Goal: Task Accomplishment & Management: Use online tool/utility

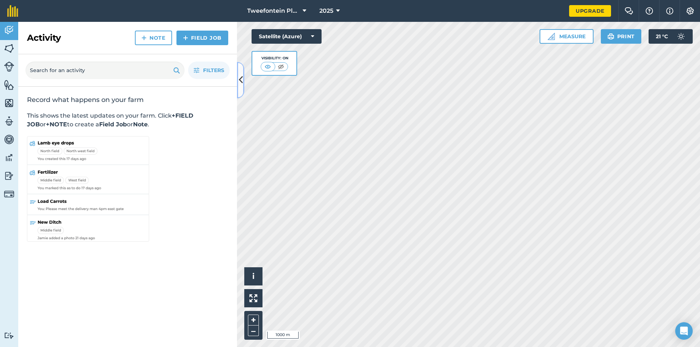
click at [240, 78] on icon at bounding box center [241, 80] width 4 height 13
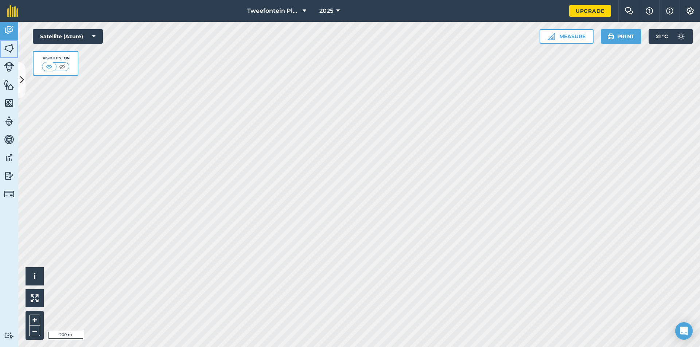
click at [7, 44] on img at bounding box center [9, 48] width 10 height 11
click at [25, 79] on button at bounding box center [21, 80] width 7 height 36
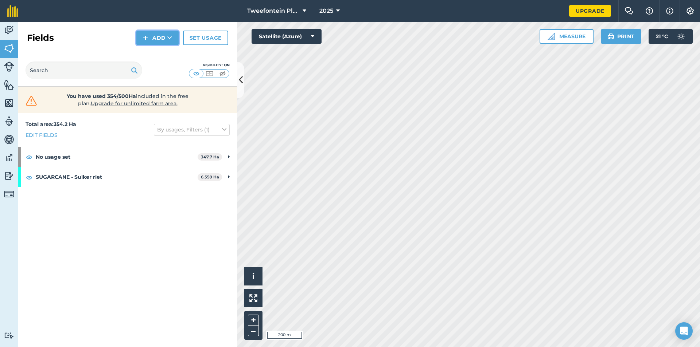
click at [165, 37] on button "Add" at bounding box center [157, 38] width 42 height 15
click at [164, 50] on link "Draw" at bounding box center [157, 54] width 40 height 16
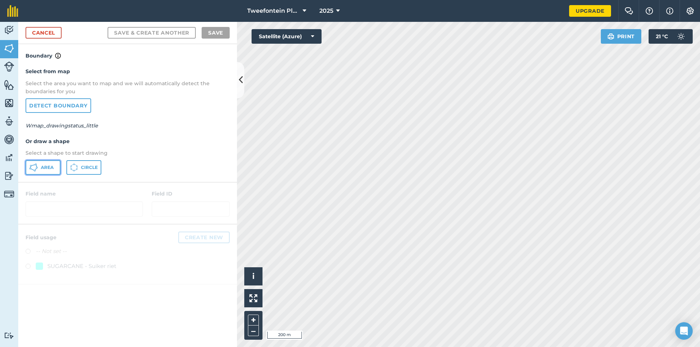
click at [50, 160] on button "Area" at bounding box center [43, 167] width 35 height 15
click at [383, 0] on html "Tweefontein Plaas 2025 Upgrade Farm Chat Help Info Settings Map printing is not…" at bounding box center [350, 173] width 700 height 347
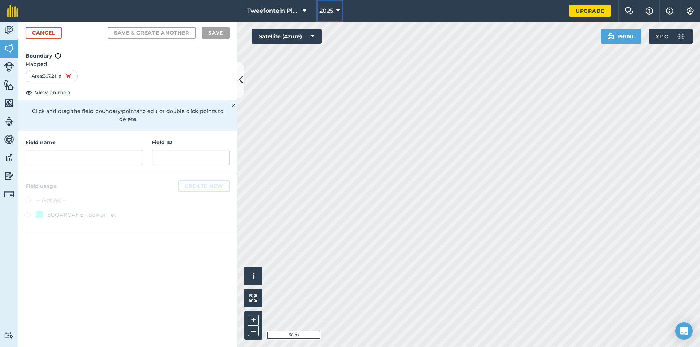
click at [338, 9] on icon at bounding box center [338, 11] width 4 height 9
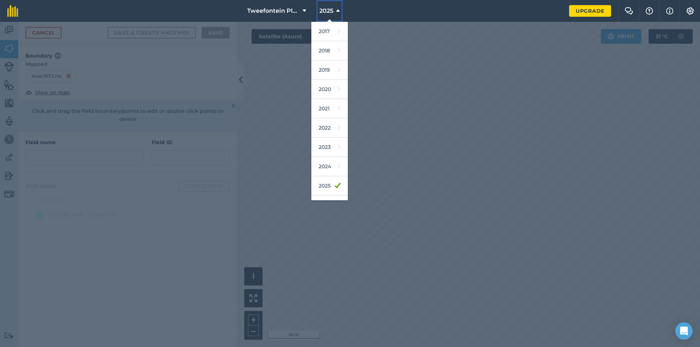
click at [341, 8] on button "2025" at bounding box center [329, 11] width 26 height 22
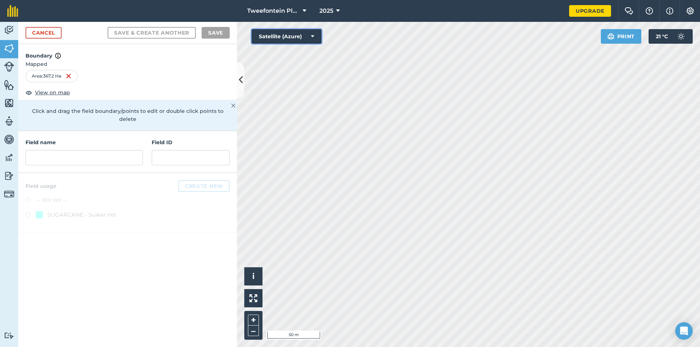
click at [309, 38] on button "Satellite (Azure)" at bounding box center [286, 36] width 70 height 15
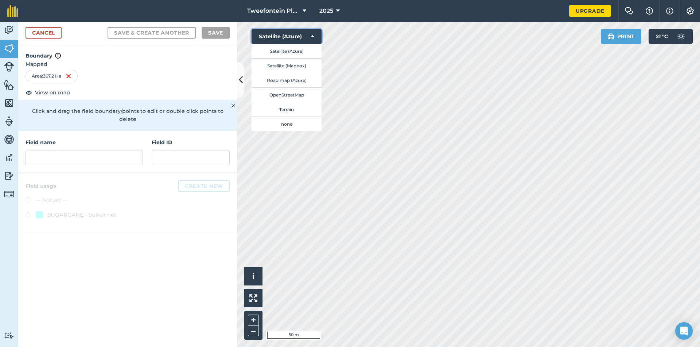
click at [309, 38] on button "Satellite (Azure)" at bounding box center [286, 36] width 70 height 15
